Goal: Task Accomplishment & Management: Manage account settings

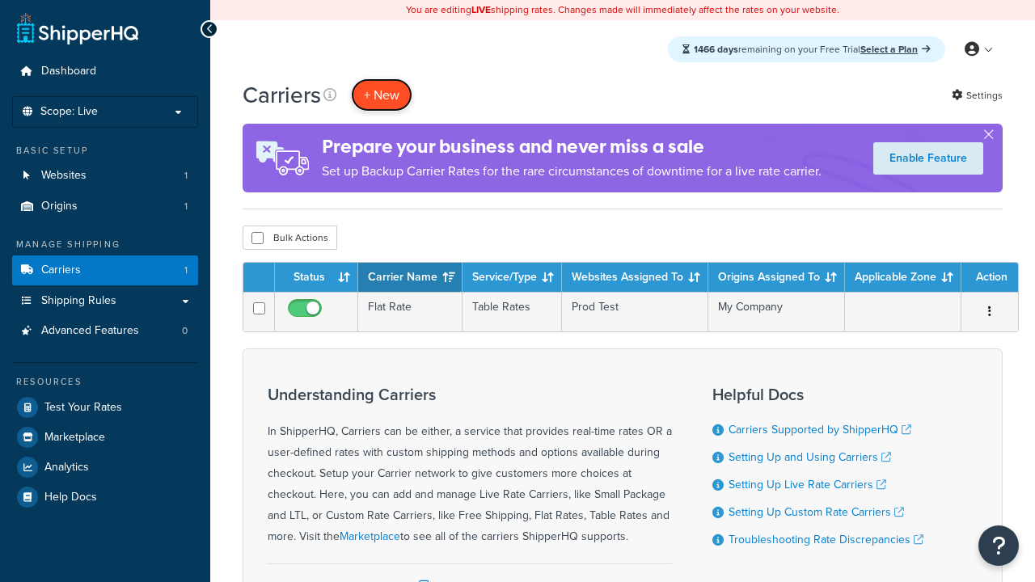
click at [382, 95] on button "+ New" at bounding box center [381, 94] width 61 height 33
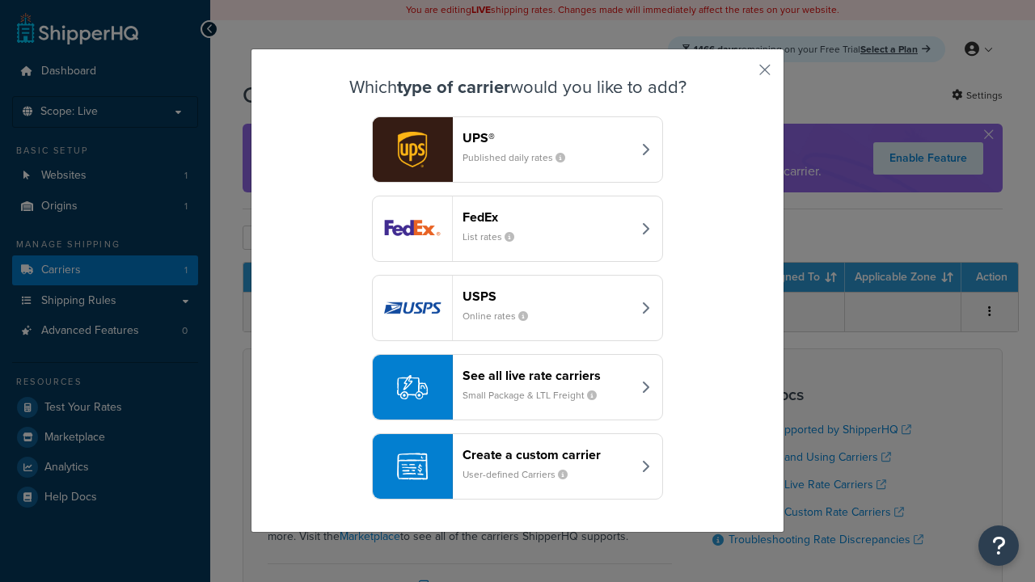
click at [547, 218] on header "FedEx" at bounding box center [547, 216] width 169 height 15
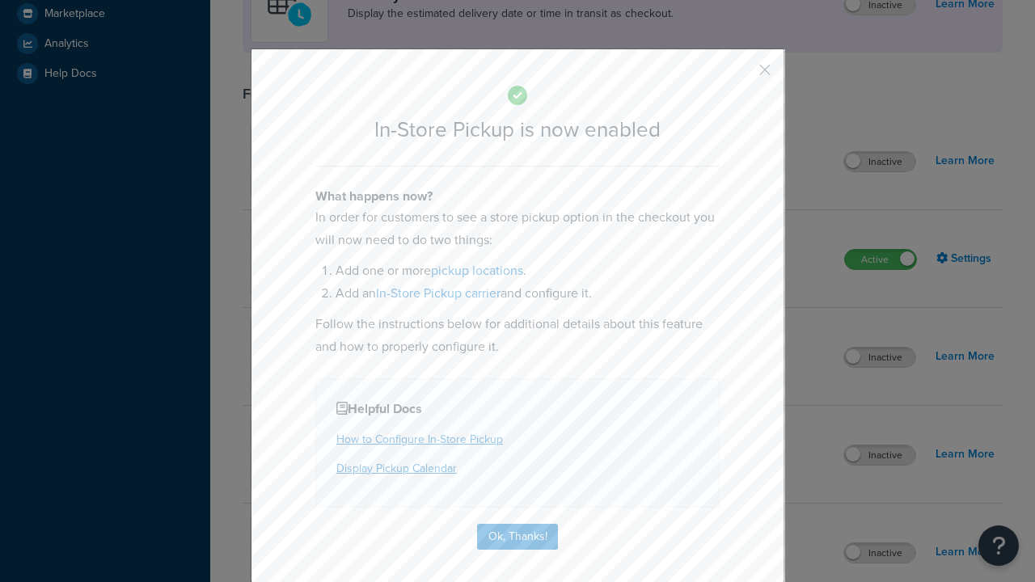
click at [741, 74] on button "button" at bounding box center [741, 76] width 4 height 4
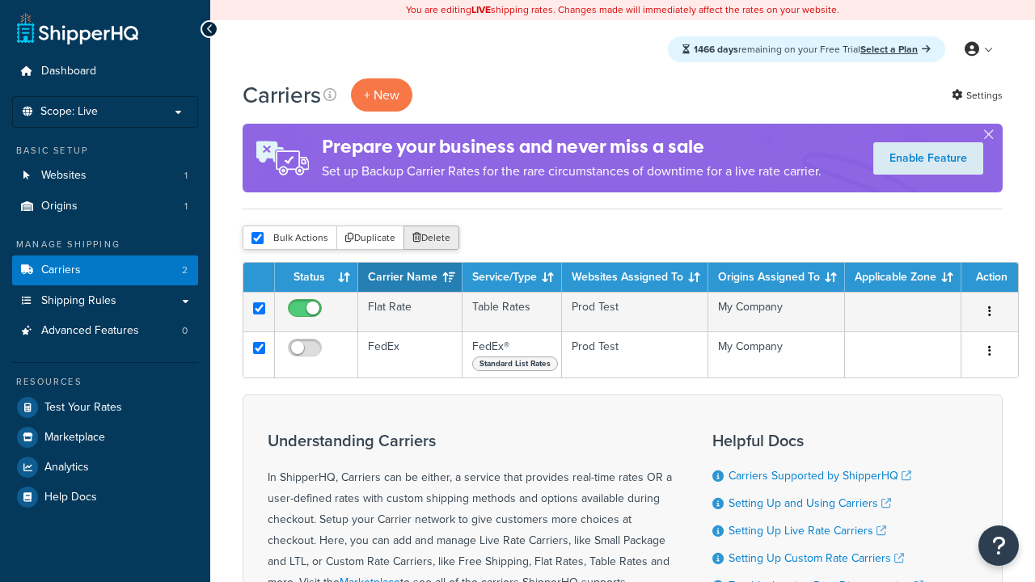
click at [430, 239] on button "Delete" at bounding box center [432, 238] width 56 height 24
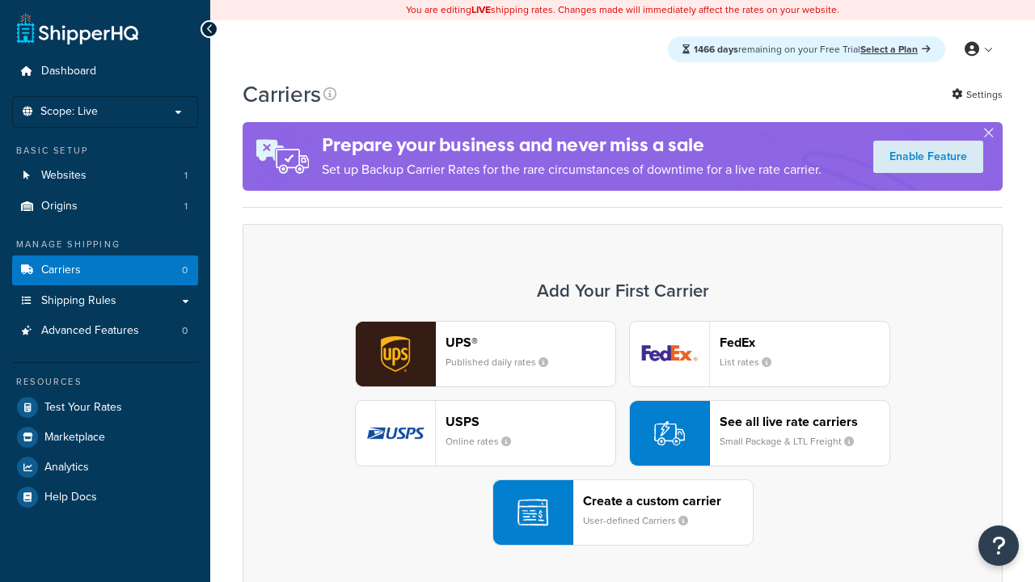
click at [623, 434] on div "UPS® Published daily rates FedEx List rates USPS Online rates See all live rate…" at bounding box center [623, 433] width 726 height 225
click at [623, 514] on div "Create a custom carrier User-defined Carriers" at bounding box center [668, 512] width 170 height 39
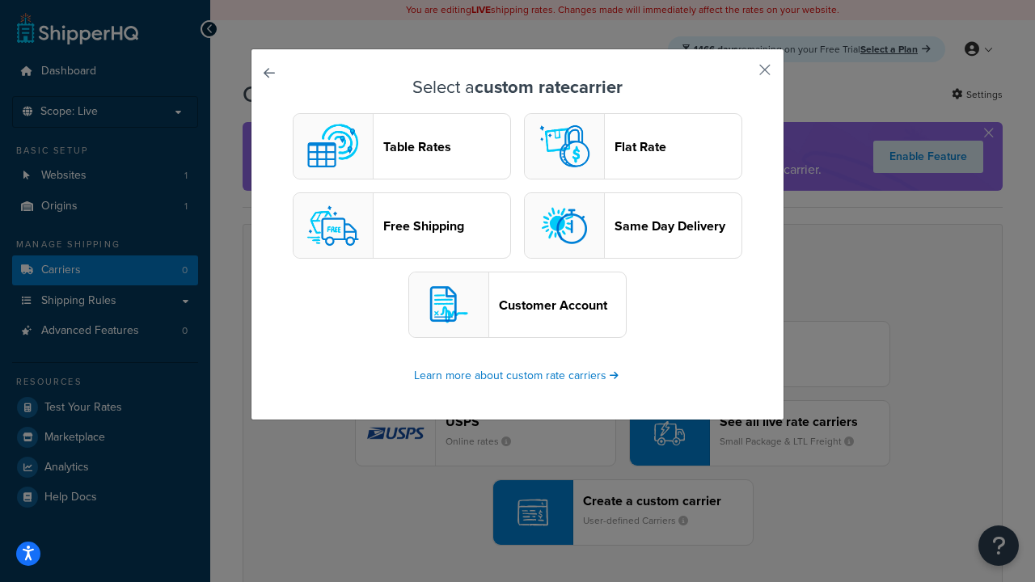
click at [402, 147] on header "Table Rates" at bounding box center [446, 146] width 127 height 15
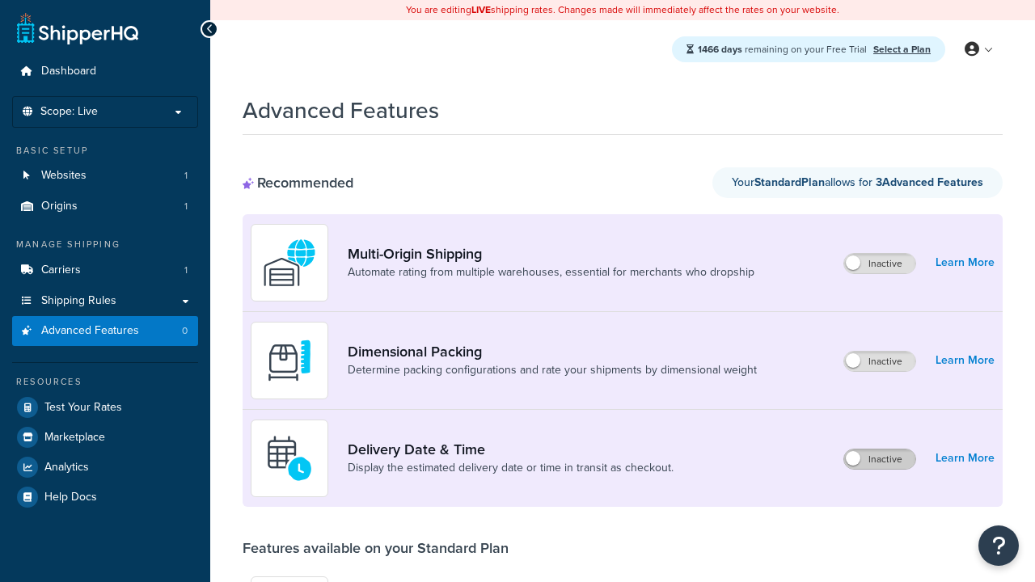
click at [881, 460] on label "Inactive" at bounding box center [879, 459] width 71 height 19
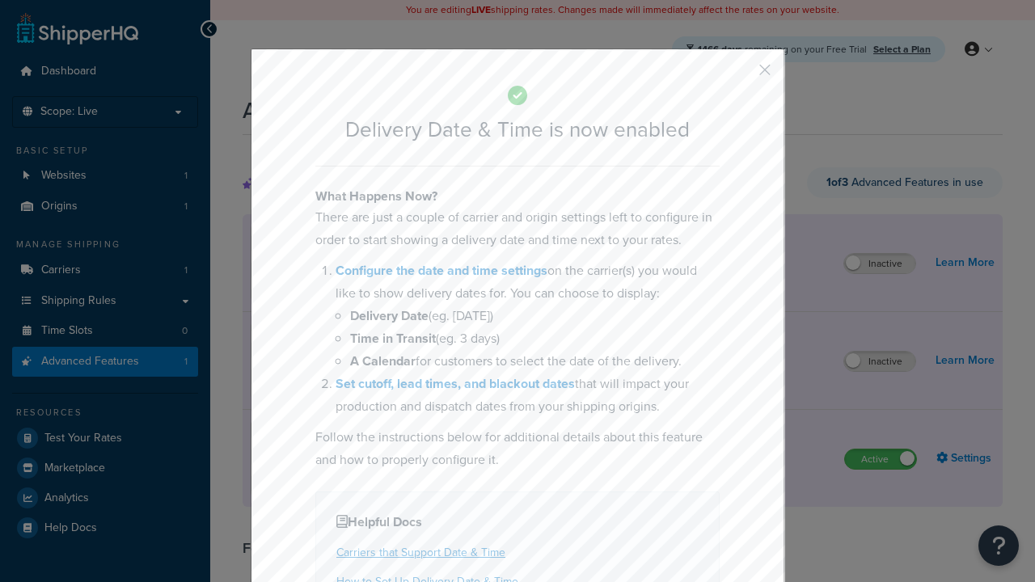
click at [741, 74] on button "button" at bounding box center [741, 76] width 4 height 4
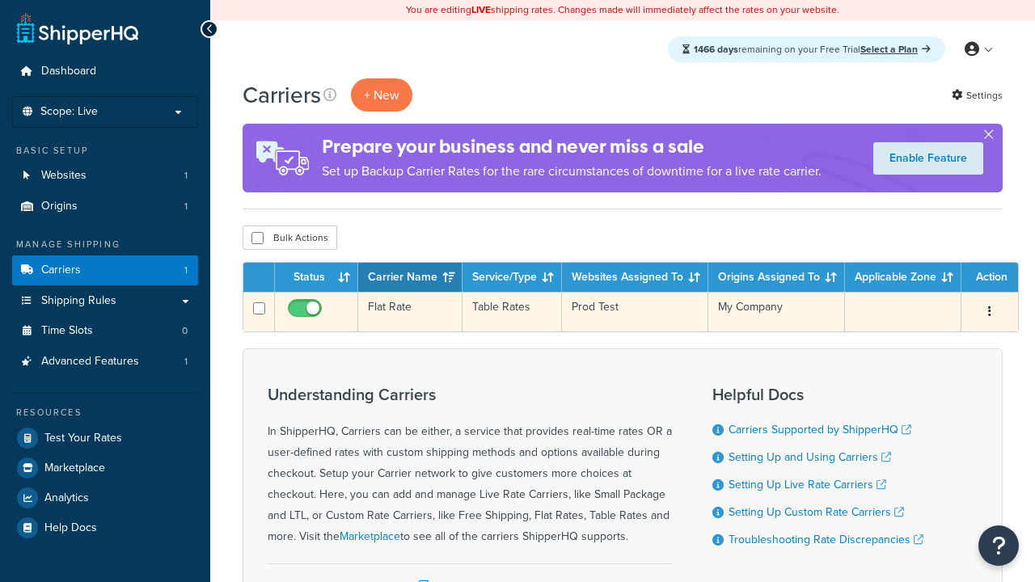
click at [409, 313] on td "Flat Rate" at bounding box center [410, 312] width 104 height 40
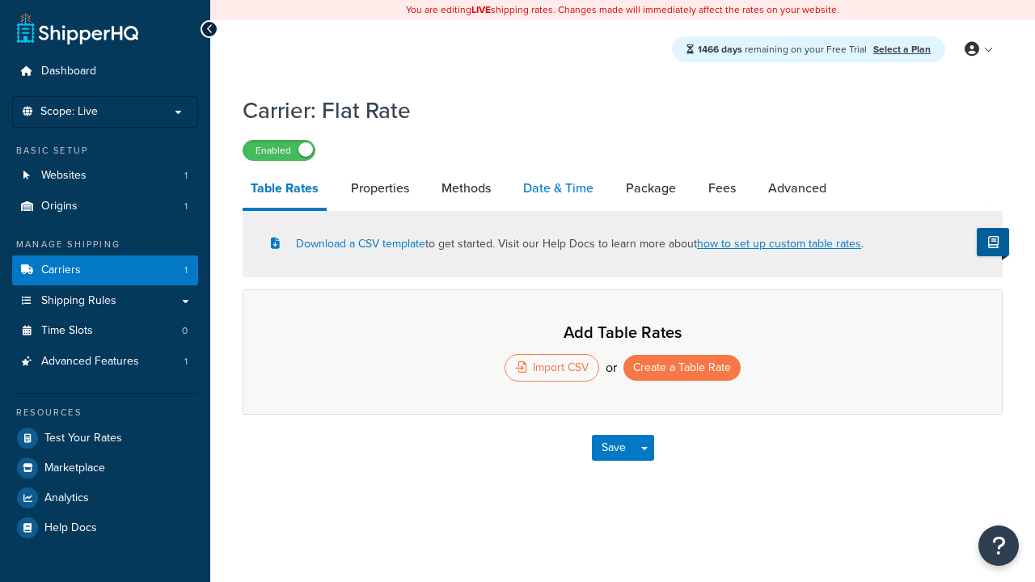
click at [559, 190] on link "Date & Time" at bounding box center [558, 188] width 87 height 39
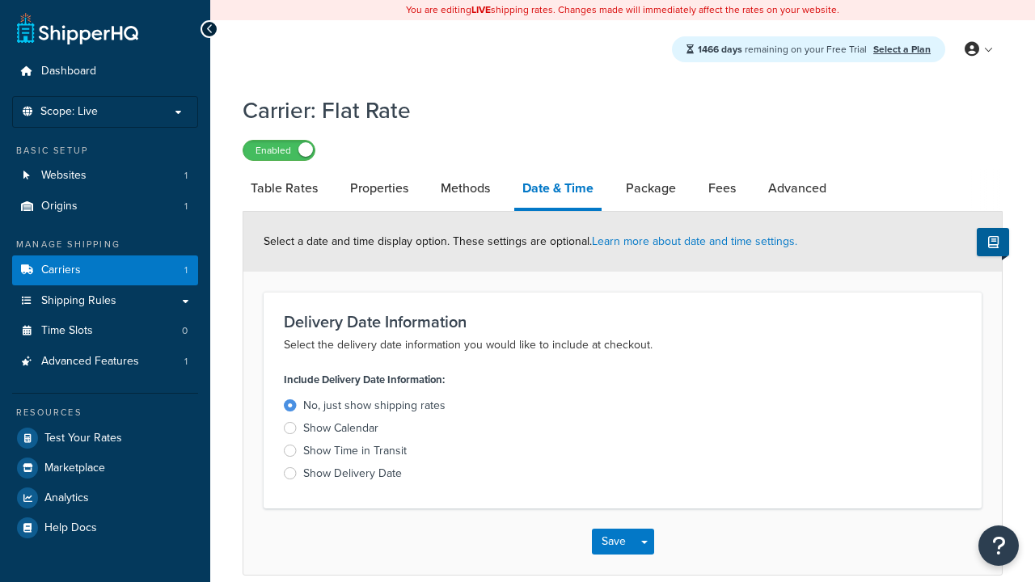
click at [354, 453] on div "Show Time in Transit" at bounding box center [355, 451] width 104 height 16
click at [0, 0] on input "Show Time in Transit" at bounding box center [0, 0] width 0 height 0
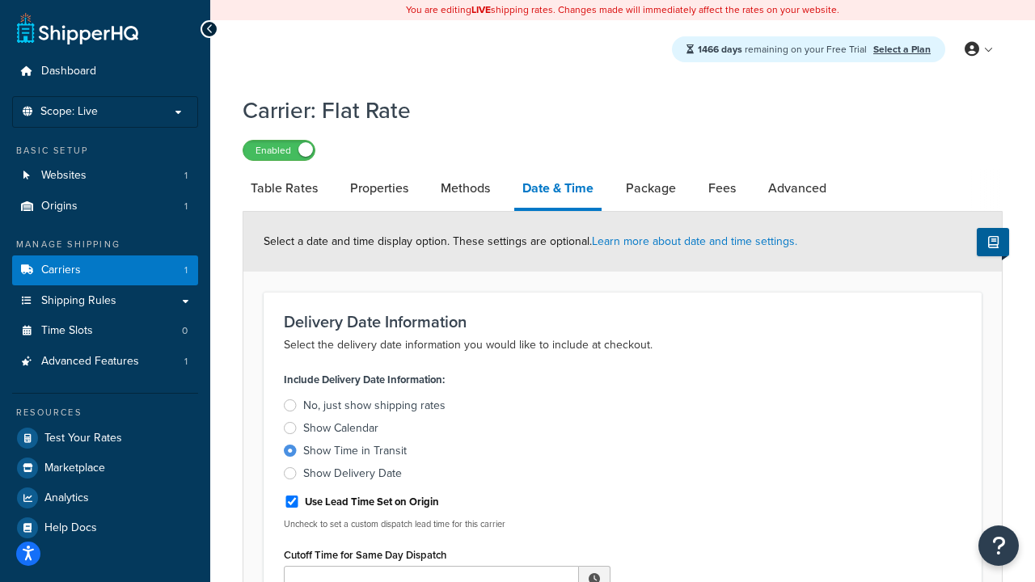
click at [354, 453] on div "Show Time in Transit" at bounding box center [355, 451] width 104 height 16
click at [0, 0] on input "Show Time in Transit" at bounding box center [0, 0] width 0 height 0
type input "11:00 AM"
type input "5"
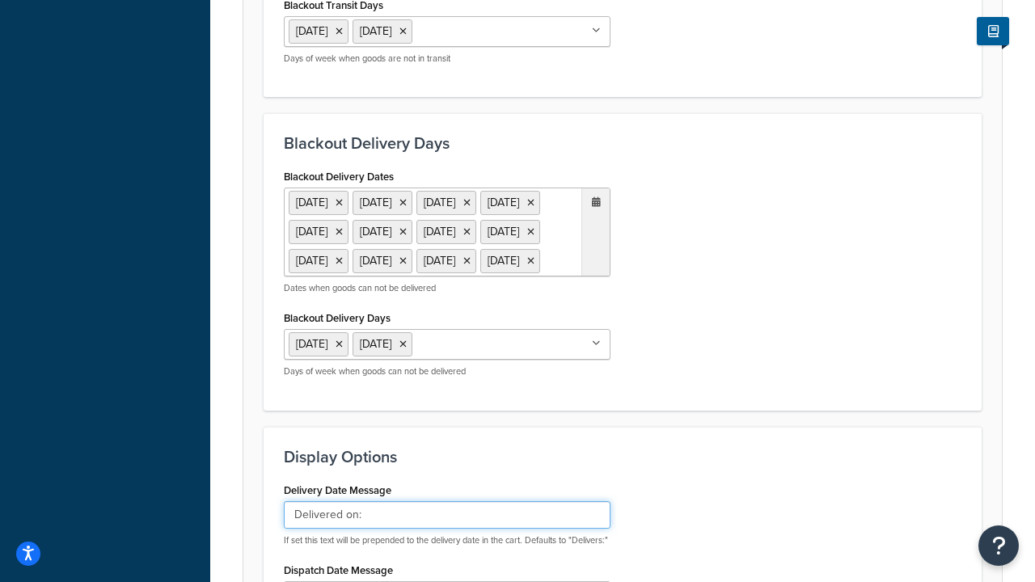
type input "Delivered on:"
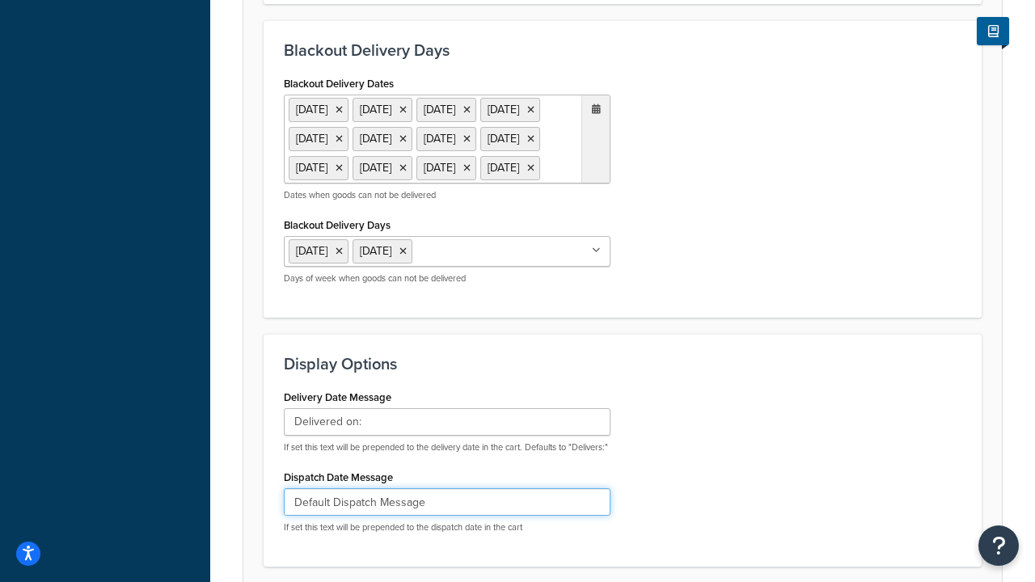
type input "Default Dispatch Message"
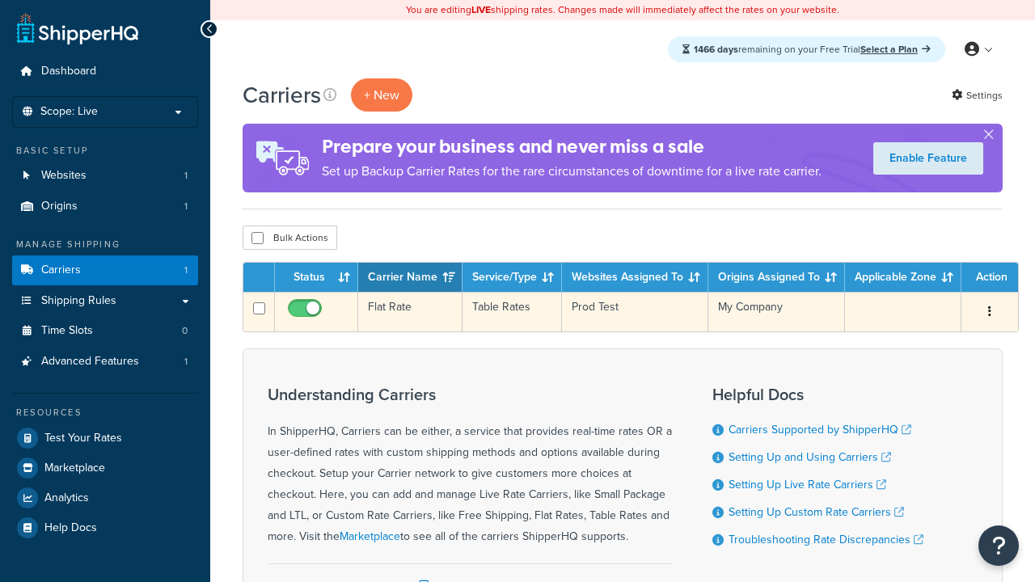
click at [409, 313] on td "Flat Rate" at bounding box center [410, 312] width 104 height 40
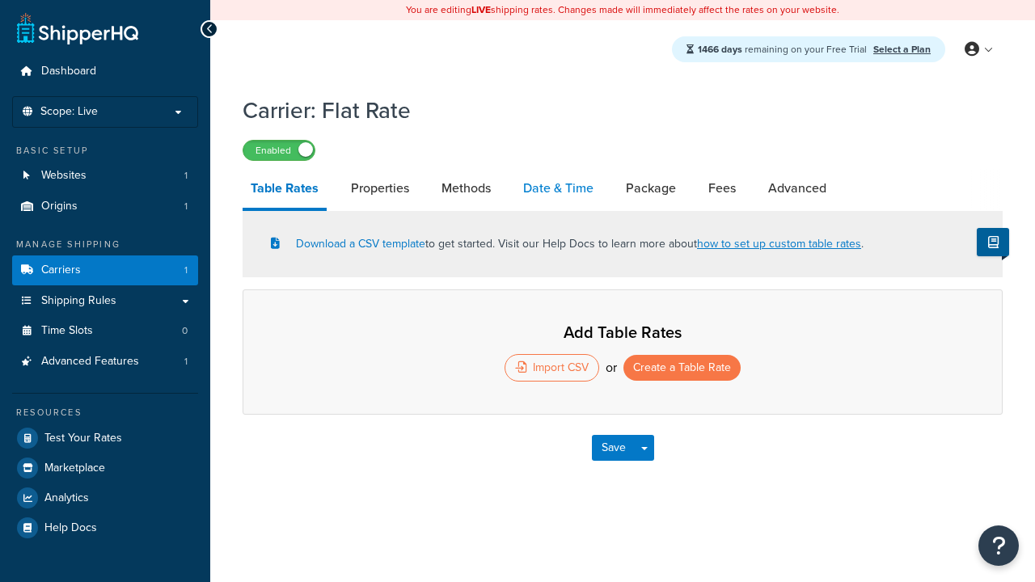
click at [559, 190] on link "Date & Time" at bounding box center [558, 188] width 87 height 39
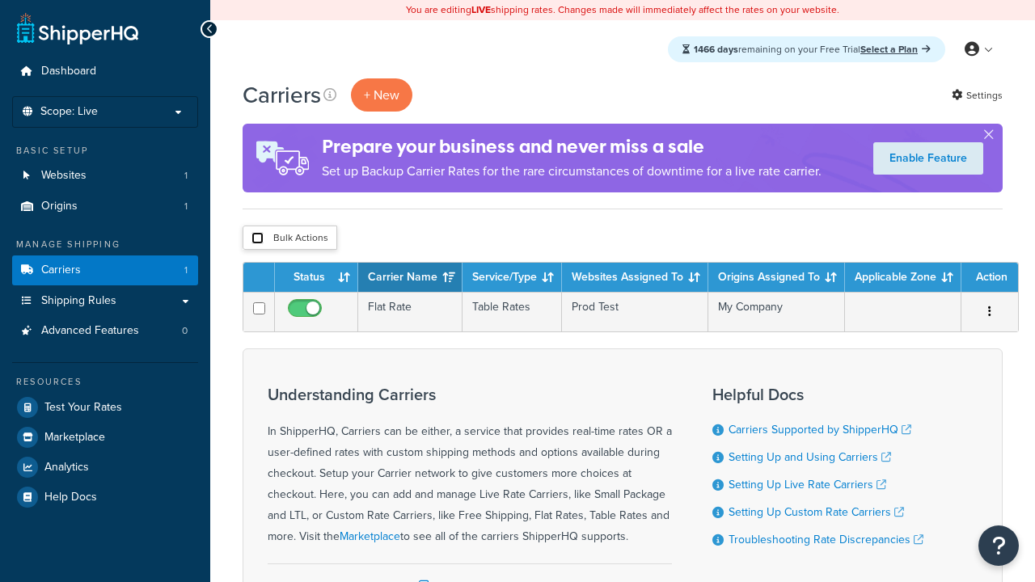
click at [257, 239] on input "checkbox" at bounding box center [258, 238] width 12 height 12
checkbox input "true"
click at [0, 0] on button "Delete" at bounding box center [0, 0] width 0 height 0
